Goal: Task Accomplishment & Management: Complete application form

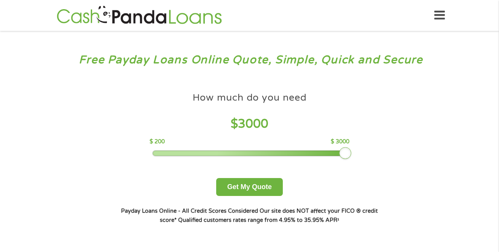
drag, startPoint x: 203, startPoint y: 149, endPoint x: 388, endPoint y: 180, distance: 187.9
click at [388, 180] on div "How much do you need? $300 $500 $750 $900 $1000 $1500 $2000 $2500 $3000 Other a…" at bounding box center [249, 156] width 291 height 161
click at [264, 187] on button "Get My Quote" at bounding box center [249, 187] width 67 height 18
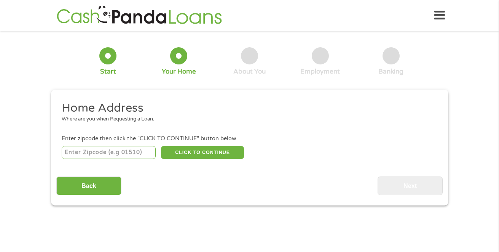
click at [142, 151] on input "number" at bounding box center [109, 152] width 94 height 13
type input "9"
type input "3"
type input "90011"
click at [219, 147] on button "CLICK TO CONTINUE" at bounding box center [202, 152] width 83 height 13
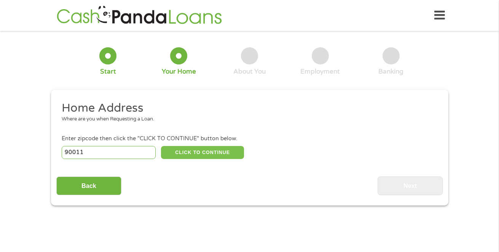
type input "90011"
type input "[GEOGRAPHIC_DATA]"
select select "[US_STATE]"
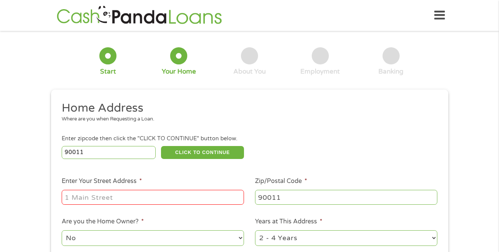
click at [173, 193] on div at bounding box center [153, 197] width 182 height 18
click at [168, 203] on input "Enter Your Street Address *" at bounding box center [153, 197] width 182 height 14
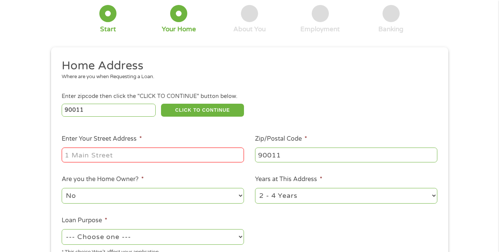
scroll to position [38, 0]
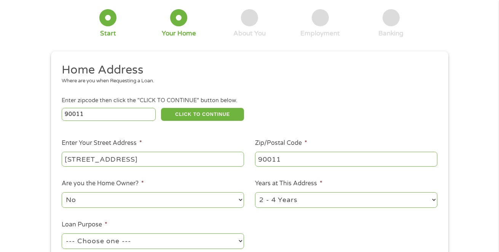
type input "[STREET_ADDRESS]"
click at [329, 204] on select "1 Year or less 1 - 2 Years 2 - 4 Years Over 4 Years" at bounding box center [346, 200] width 182 height 16
select select "60months"
click at [255, 192] on select "1 Year or less 1 - 2 Years 2 - 4 Years Over 4 Years" at bounding box center [346, 200] width 182 height 16
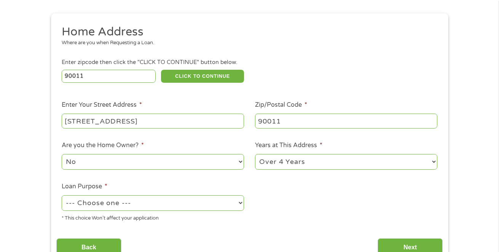
click at [212, 210] on select "--- Choose one --- Pay Bills Debt Consolidation Home Improvement Major Purchase…" at bounding box center [153, 203] width 182 height 16
select select "shorttermcash"
click at [62, 195] on select "--- Choose one --- Pay Bills Debt Consolidation Home Improvement Major Purchase…" at bounding box center [153, 203] width 182 height 16
drag, startPoint x: 83, startPoint y: 241, endPoint x: 430, endPoint y: 250, distance: 347.7
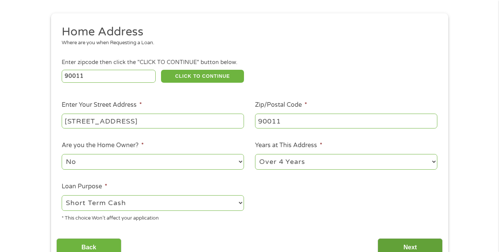
click at [418, 244] on input "Next" at bounding box center [410, 247] width 65 height 19
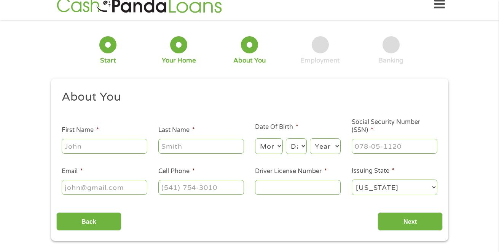
scroll to position [0, 0]
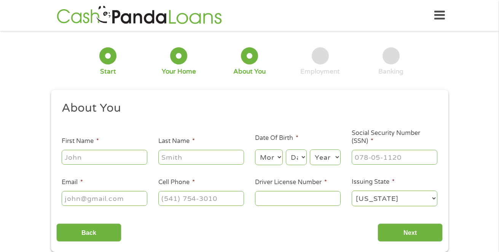
click at [107, 146] on li "First Name *" at bounding box center [104, 150] width 97 height 29
click at [105, 155] on input "First Name *" at bounding box center [105, 157] width 86 height 14
type input "[PERSON_NAME]"
select select "10"
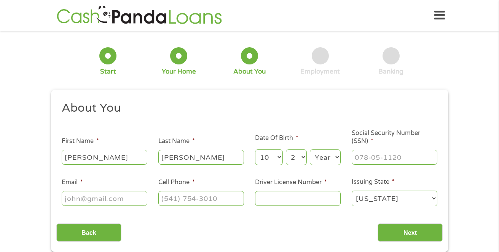
select select "20"
select select "1992"
type input "620-60-4573"
type input "[EMAIL_ADDRESS][DOMAIN_NAME]"
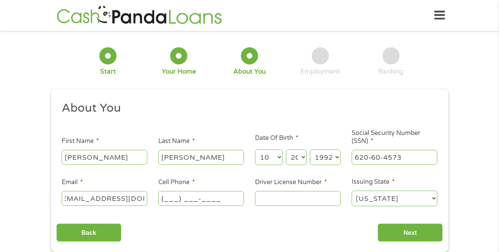
scroll to position [0, 0]
type input "[PHONE_NUMBER]"
type input "e2768642"
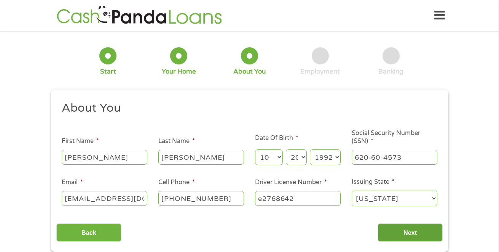
click at [405, 227] on input "Next" at bounding box center [410, 232] width 65 height 19
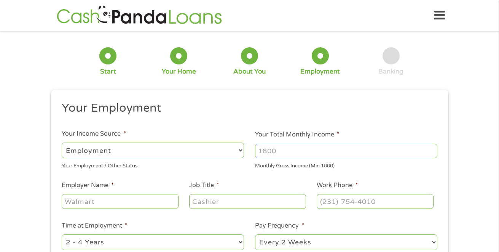
click at [160, 150] on select "--- Choose one --- Employment [DEMOGRAPHIC_DATA] Benefits" at bounding box center [153, 150] width 182 height 16
click at [160, 151] on select "--- Choose one --- Employment [DEMOGRAPHIC_DATA] Benefits" at bounding box center [153, 150] width 182 height 16
click at [274, 142] on div at bounding box center [346, 151] width 182 height 18
click at [278, 150] on input "Your Total Monthly Income *" at bounding box center [346, 151] width 182 height 14
type input "3"
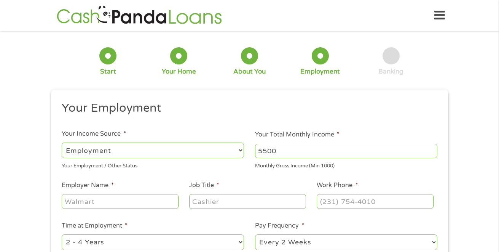
type input "5500"
click at [123, 201] on input "Employer Name *" at bounding box center [120, 201] width 116 height 14
type input "[GEOGRAPHIC_DATA]"
type input "Senior Typist Clerk"
type input "[PHONE_NUMBER]"
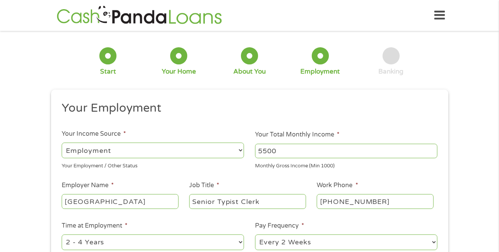
scroll to position [76, 0]
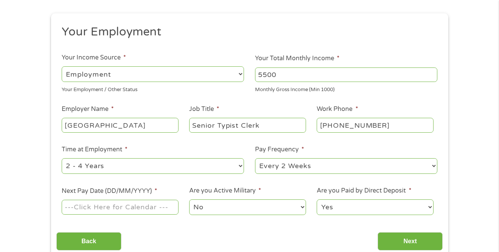
click at [134, 172] on select "--- Choose one --- 1 Year or less 1 - 2 Years 2 - 4 Years Over 4 Years" at bounding box center [153, 166] width 182 height 16
click at [134, 169] on select "--- Choose one --- 1 Year or less 1 - 2 Years 2 - 4 Years Over 4 Years" at bounding box center [153, 166] width 182 height 16
select select "60months"
click at [62, 158] on select "--- Choose one --- 1 Year or less 1 - 2 Years 2 - 4 Years Over 4 Years" at bounding box center [153, 166] width 182 height 16
click at [288, 164] on select "--- Choose one --- Every 2 Weeks Every Week Monthly Semi-Monthly" at bounding box center [346, 166] width 182 height 16
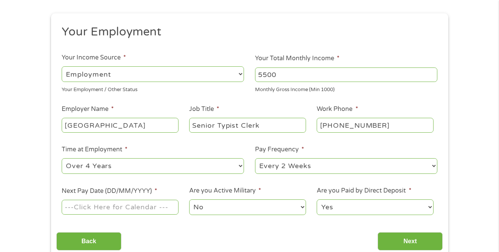
select select "semimonthly"
click at [255, 158] on select "--- Choose one --- Every 2 Weeks Every Week Monthly Semi-Monthly" at bounding box center [346, 166] width 182 height 16
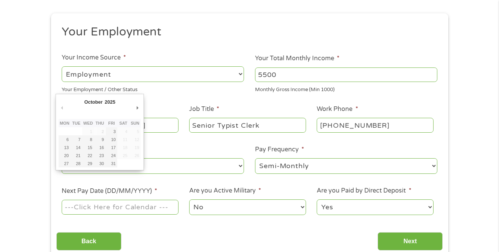
click at [151, 204] on input "Next Pay Date (DD/MM/YYYY) *" at bounding box center [120, 206] width 116 height 14
type input "[DATE]"
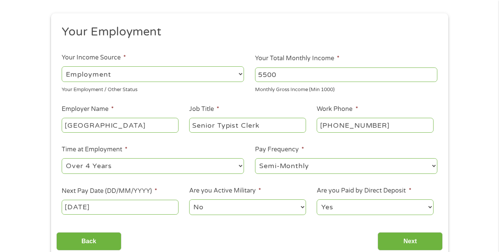
click at [343, 204] on select "Yes No" at bounding box center [375, 207] width 116 height 16
click at [344, 210] on select "Yes No" at bounding box center [375, 207] width 116 height 16
click at [411, 239] on input "Next" at bounding box center [410, 241] width 65 height 19
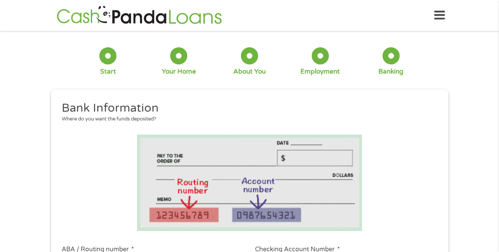
scroll to position [114, 0]
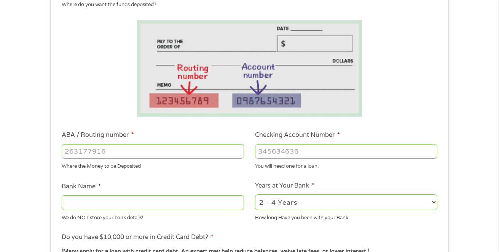
click at [130, 158] on input "ABA / Routing number *" at bounding box center [153, 151] width 182 height 14
type input "121042882"
type input "[PERSON_NAME] FARGO BANK NA"
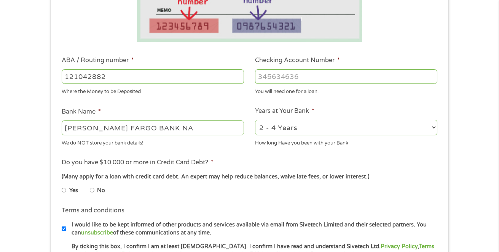
scroll to position [190, 0]
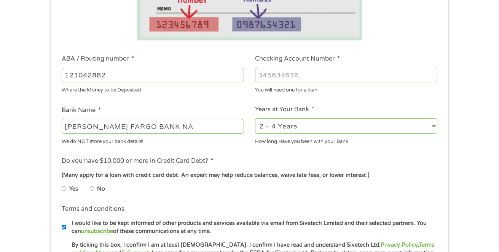
click at [82, 190] on li "Yes" at bounding box center [76, 188] width 28 height 15
click at [89, 187] on li "Yes" at bounding box center [76, 188] width 28 height 15
click at [91, 185] on input "No" at bounding box center [92, 188] width 5 height 12
radio input "true"
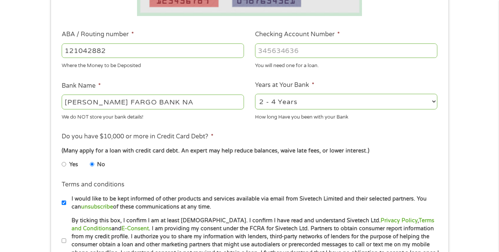
scroll to position [266, 0]
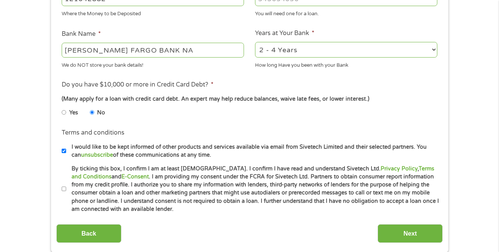
click at [62, 151] on input "I would like to be kept informed of other products and services available via e…" at bounding box center [64, 151] width 5 height 12
checkbox input "false"
click at [64, 187] on input "By ticking this box, I confirm I am at least [DEMOGRAPHIC_DATA]. I confirm I ha…" at bounding box center [64, 189] width 5 height 12
checkbox input "true"
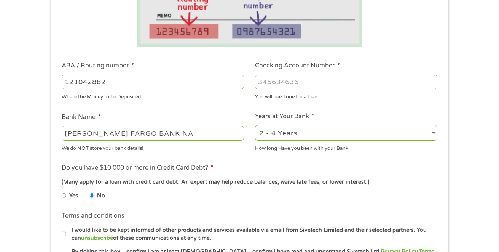
scroll to position [114, 0]
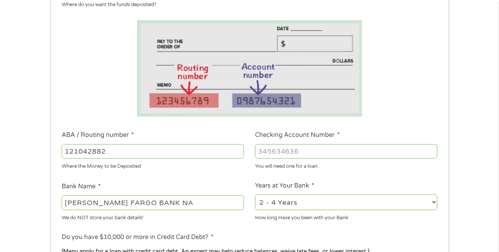
click at [343, 155] on input "Checking Account Number *" at bounding box center [346, 151] width 182 height 14
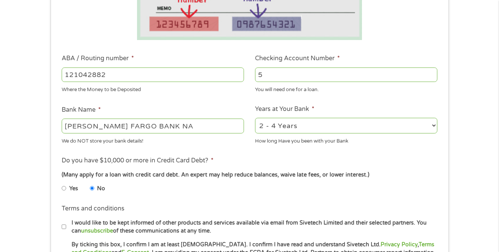
scroll to position [190, 0]
click at [272, 77] on input "5" at bounding box center [346, 75] width 182 height 14
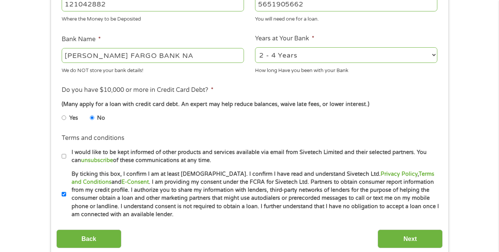
scroll to position [343, 0]
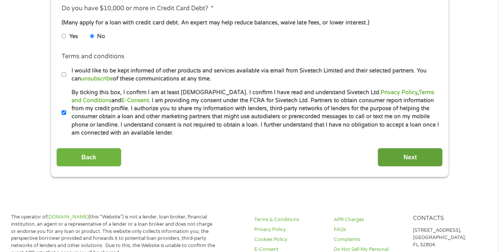
type input "5651905662"
click at [409, 161] on input "Next" at bounding box center [410, 157] width 65 height 19
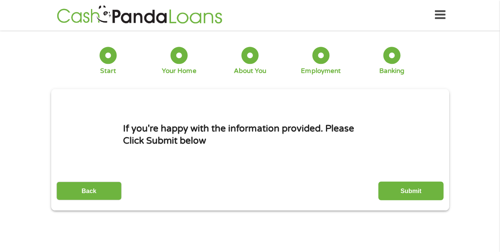
scroll to position [0, 0]
click at [408, 196] on input "Submit" at bounding box center [410, 191] width 65 height 19
